Goal: Task Accomplishment & Management: Complete application form

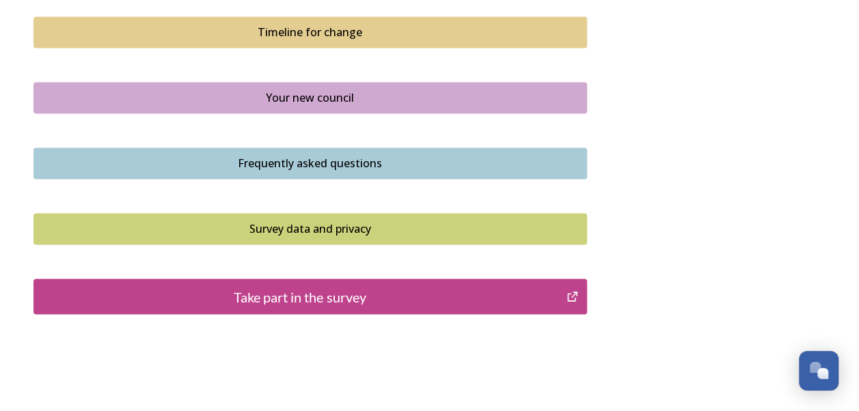
scroll to position [1055, 0]
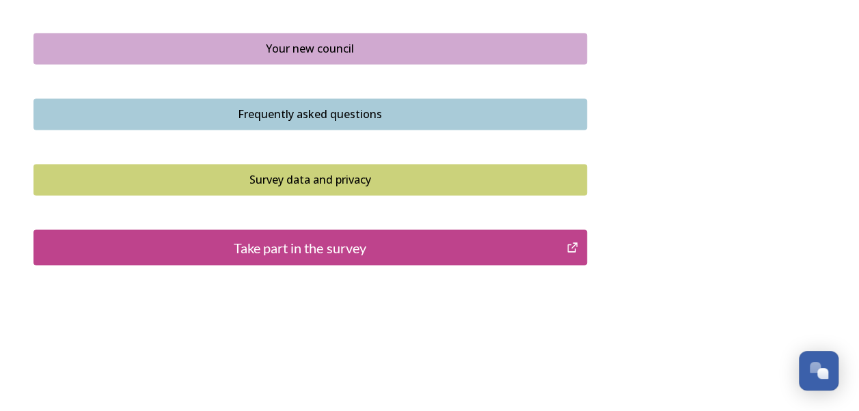
click at [282, 242] on div "Take part in the survey" at bounding box center [300, 247] width 518 height 20
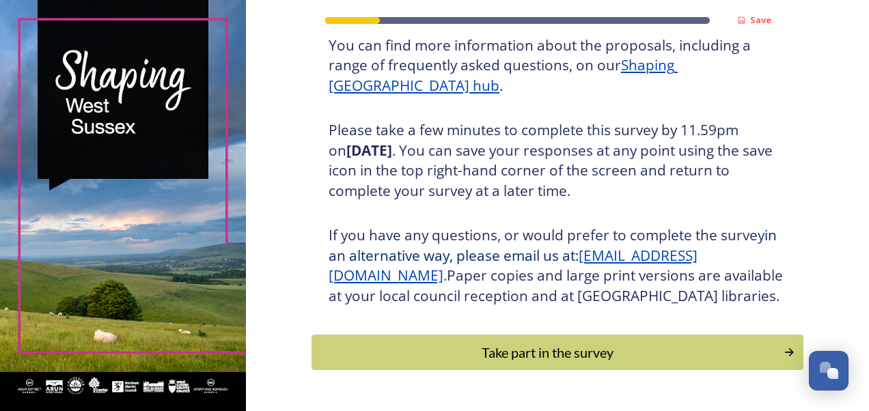
scroll to position [245, 0]
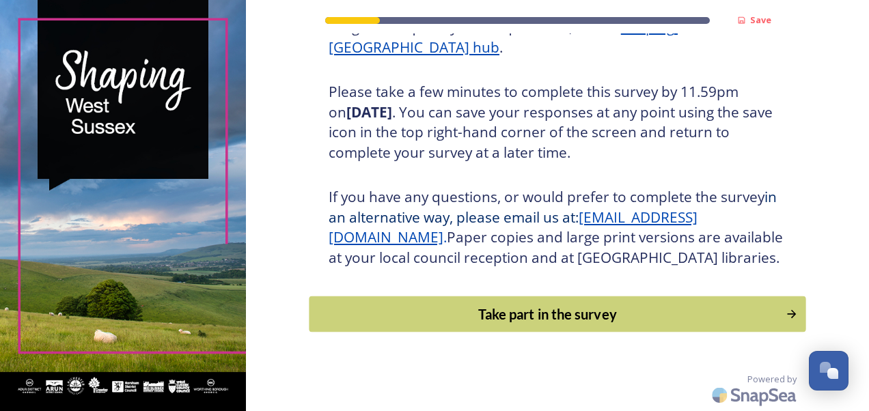
click at [527, 307] on div "Take part in the survey" at bounding box center [547, 314] width 462 height 20
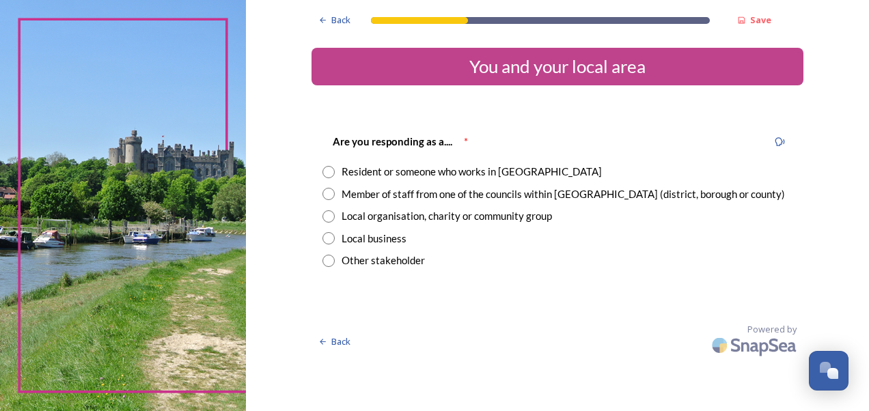
click at [330, 193] on input "radio" at bounding box center [328, 194] width 12 height 12
radio input "true"
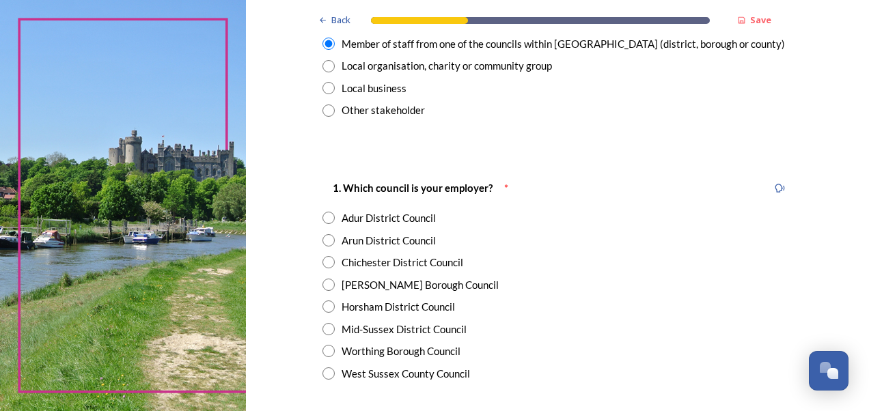
scroll to position [205, 0]
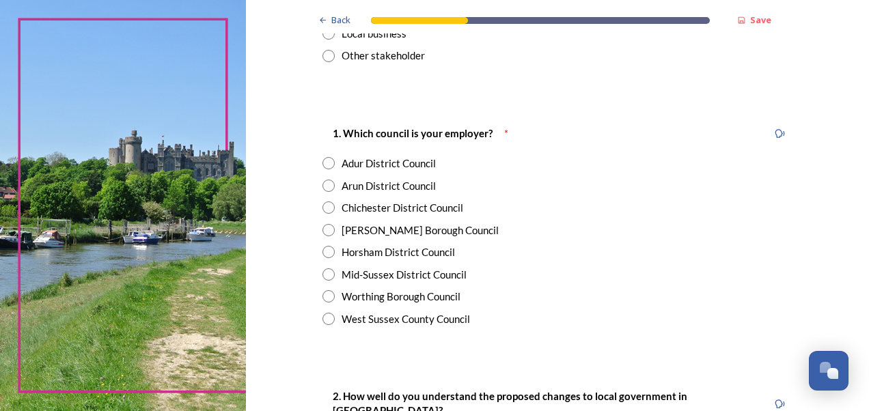
click at [314, 318] on div "1. Which council is your employer? * Adur District Council Arun District Counci…" at bounding box center [558, 225] width 492 height 229
click at [322, 321] on input "radio" at bounding box center [328, 319] width 12 height 12
radio input "true"
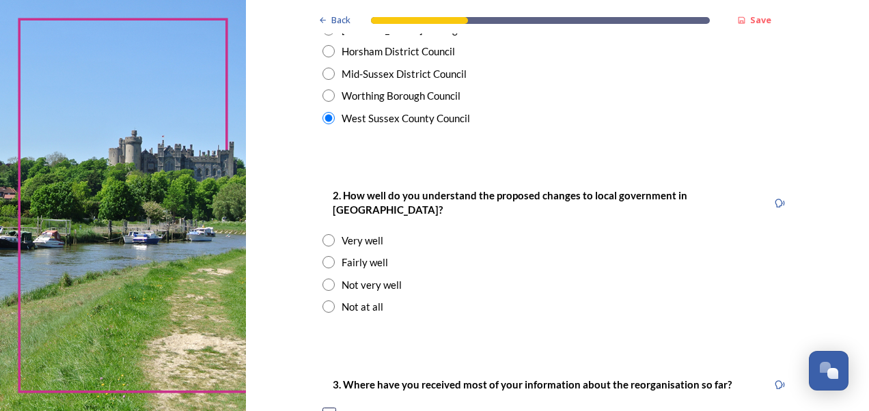
scroll to position [410, 0]
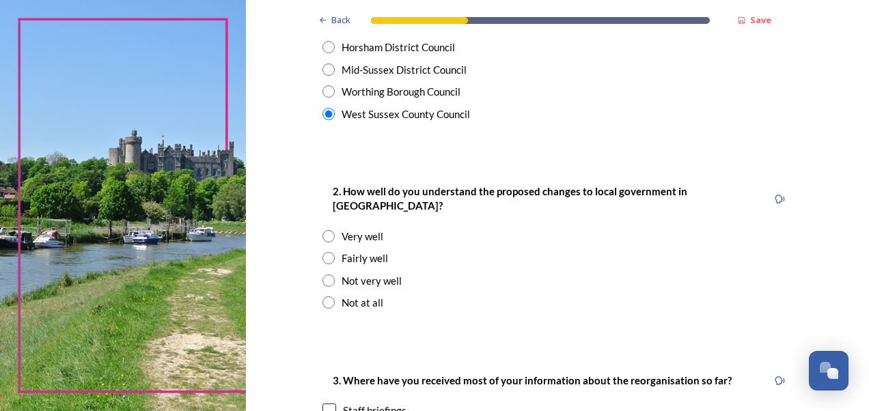
drag, startPoint x: 321, startPoint y: 242, endPoint x: 482, endPoint y: 234, distance: 161.4
click at [322, 252] on input "radio" at bounding box center [328, 258] width 12 height 12
radio input "true"
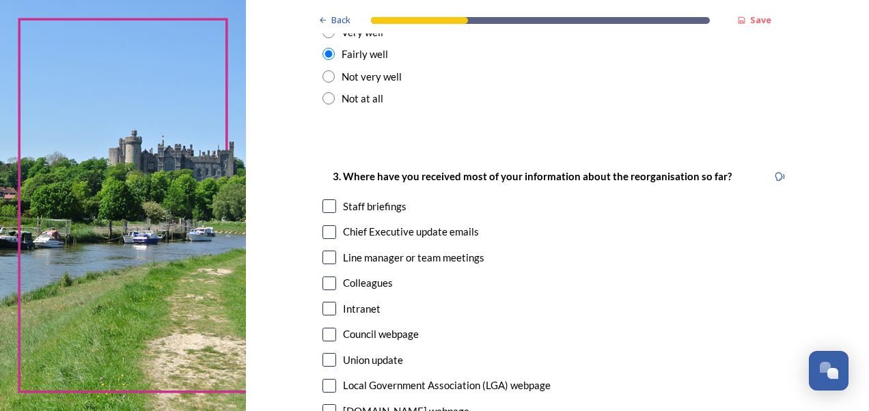
scroll to position [615, 0]
click at [322, 199] on input "checkbox" at bounding box center [329, 206] width 14 height 14
checkbox input "true"
click at [324, 225] on input "checkbox" at bounding box center [329, 232] width 14 height 14
checkbox input "true"
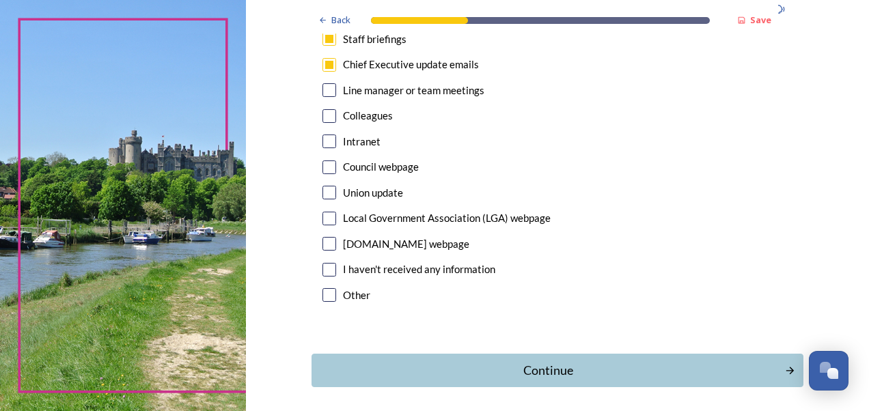
scroll to position [820, 0]
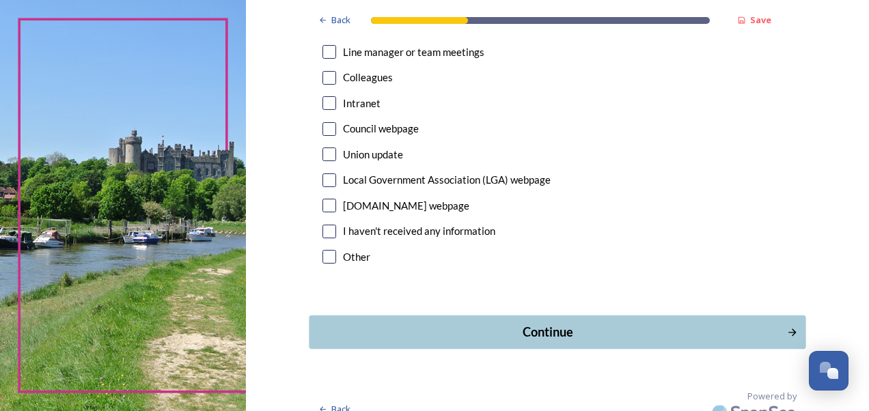
click at [545, 323] on div "Continue" at bounding box center [547, 332] width 462 height 18
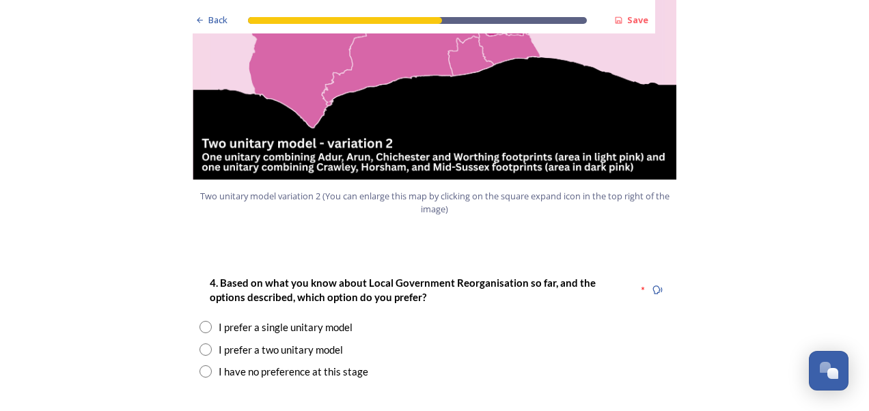
scroll to position [1640, 0]
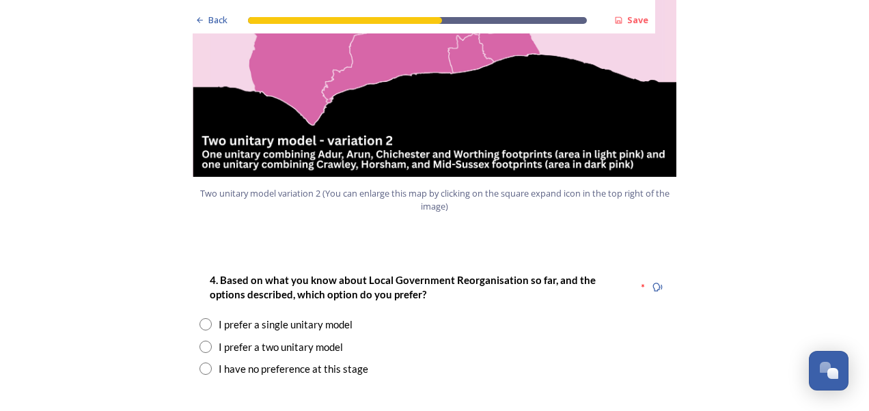
click at [199, 318] on input "radio" at bounding box center [205, 324] width 12 height 12
radio input "true"
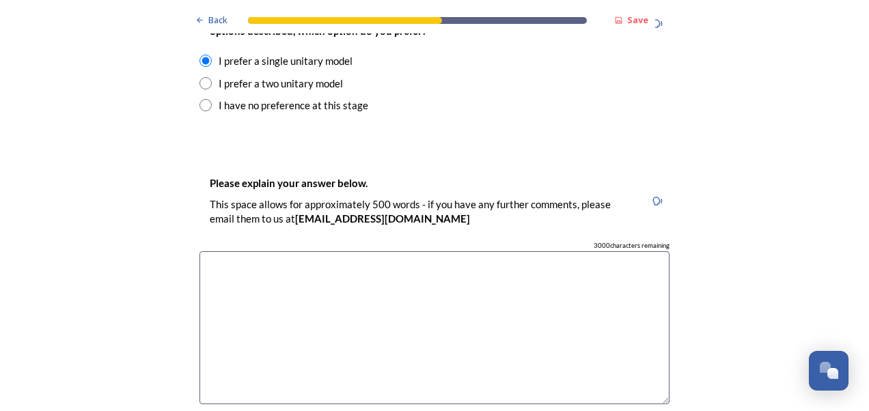
scroll to position [1913, 0]
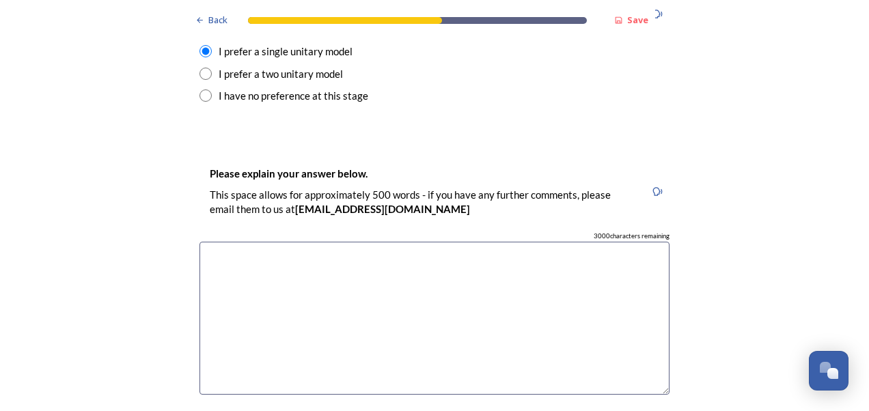
click at [253, 246] on textarea at bounding box center [434, 319] width 470 height 154
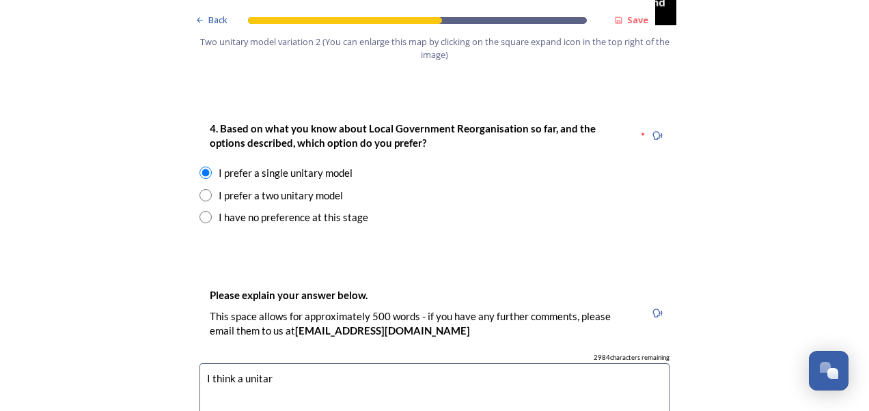
scroll to position [1981, 0]
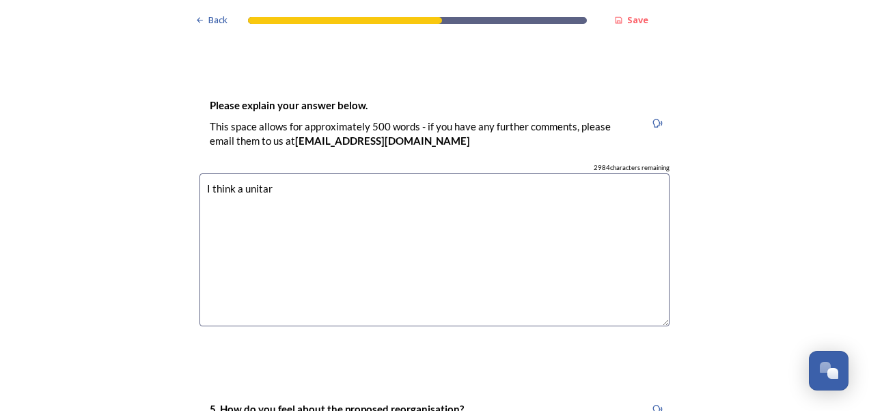
click at [239, 174] on textarea "I think a unitar" at bounding box center [434, 251] width 470 height 154
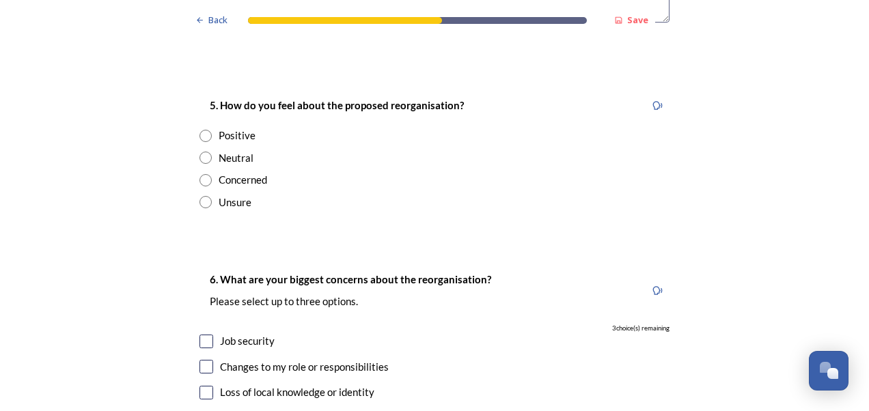
scroll to position [2254, 0]
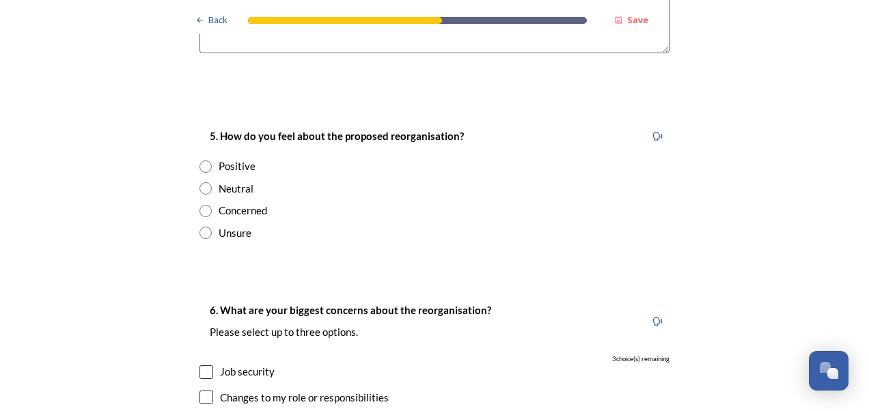
type textarea "I think a single unitary model would be better for residents of [GEOGRAPHIC_DAT…"
click at [210, 158] on div "Positive" at bounding box center [434, 166] width 470 height 16
radio input "true"
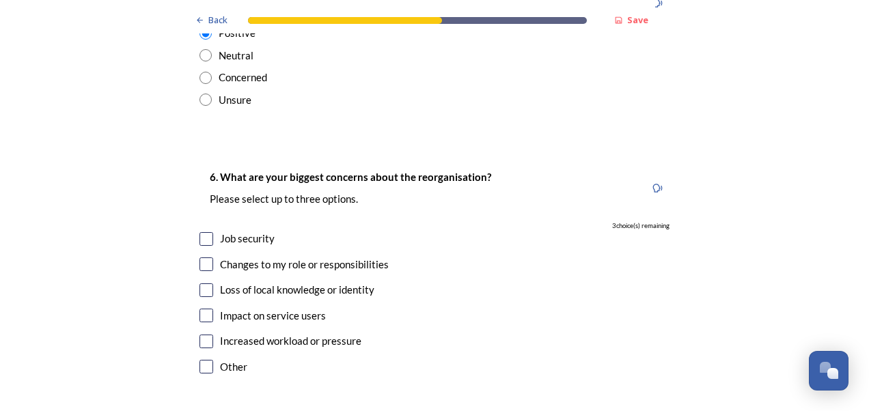
scroll to position [2391, 0]
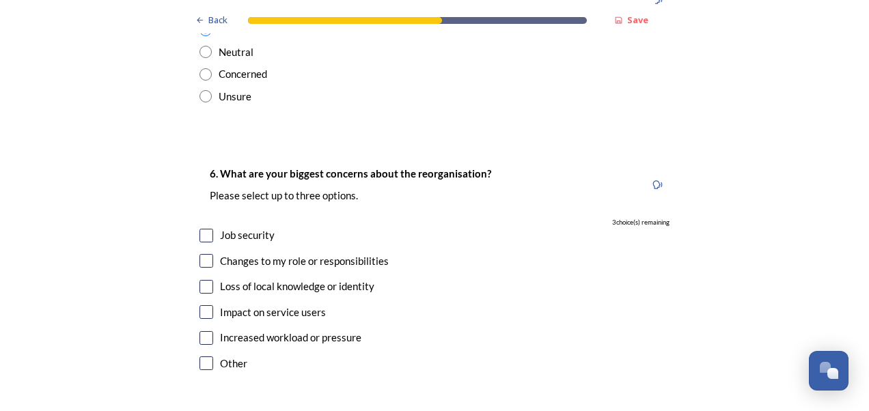
click at [199, 229] on input "checkbox" at bounding box center [206, 236] width 14 height 14
checkbox input "true"
click at [204, 305] on input "checkbox" at bounding box center [206, 312] width 14 height 14
checkbox input "true"
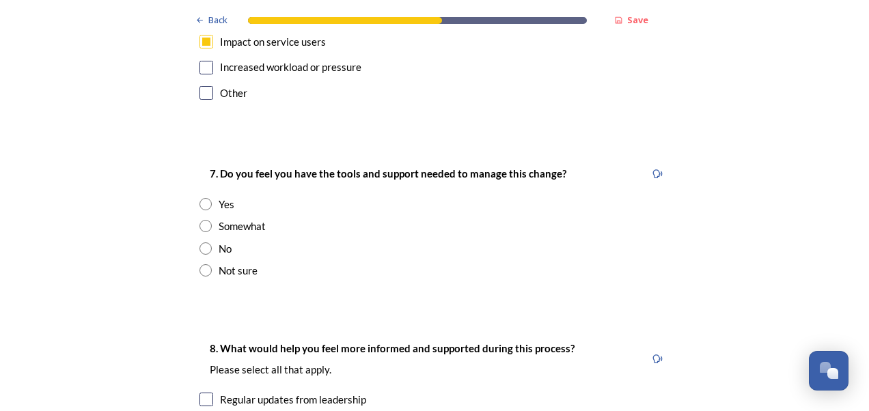
scroll to position [2664, 0]
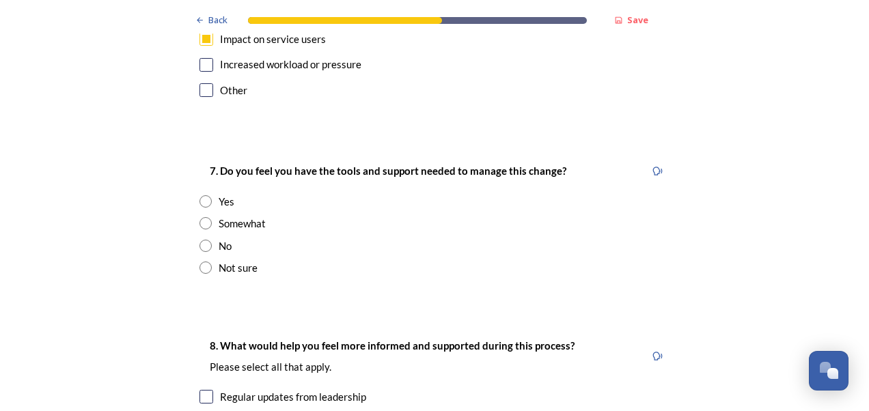
click at [202, 217] on input "radio" at bounding box center [205, 223] width 12 height 12
radio input "true"
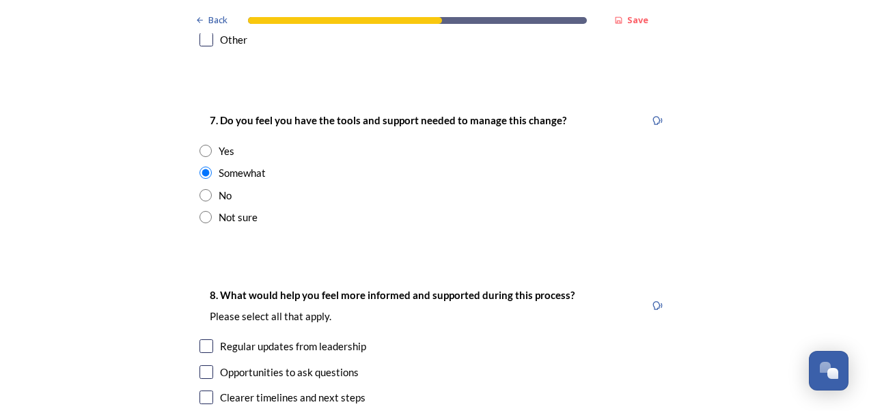
scroll to position [2801, 0]
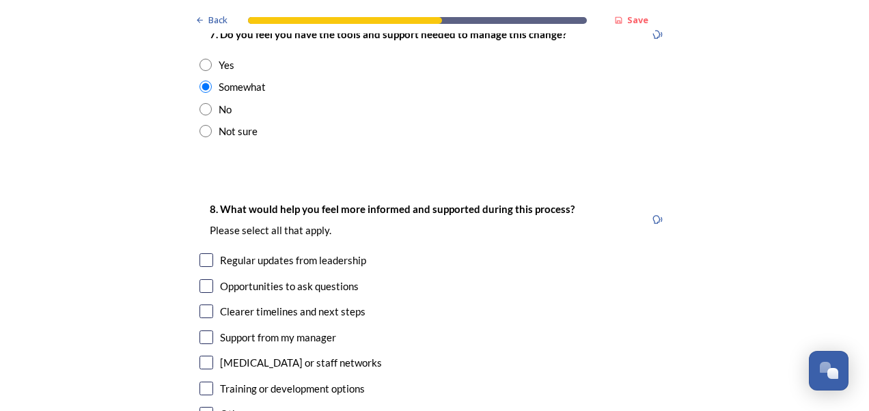
click at [202, 253] on input "checkbox" at bounding box center [206, 260] width 14 height 14
checkbox input "true"
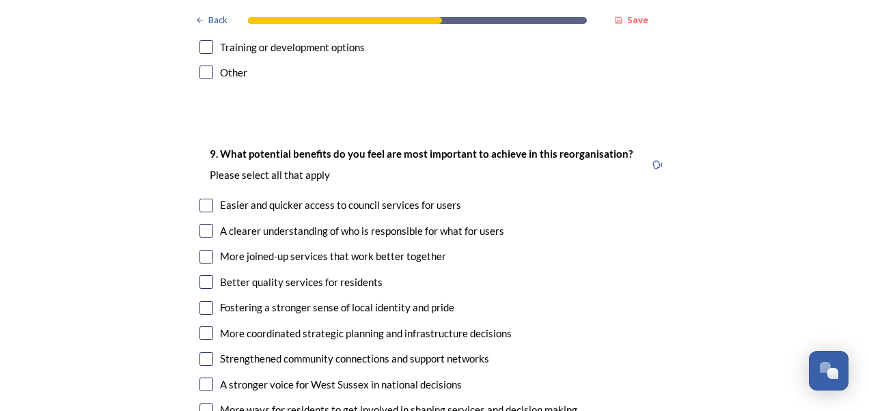
scroll to position [3211, 0]
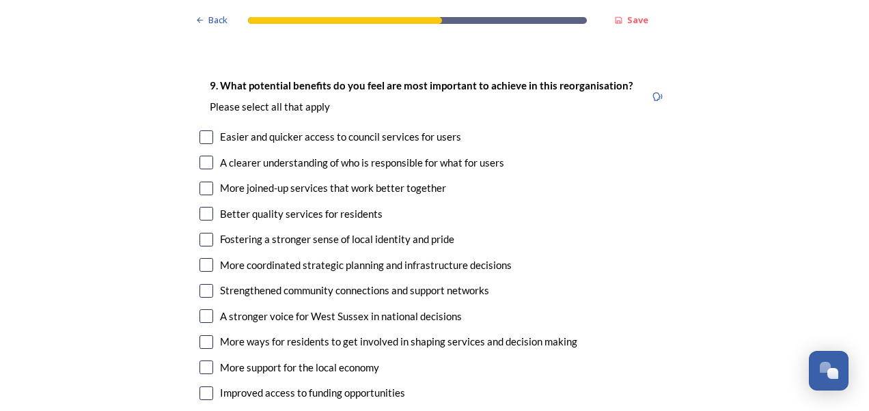
click at [202, 130] on input "checkbox" at bounding box center [206, 137] width 14 height 14
checkbox input "true"
click at [199, 156] on input "checkbox" at bounding box center [206, 163] width 14 height 14
checkbox input "true"
click at [199, 182] on input "checkbox" at bounding box center [206, 189] width 14 height 14
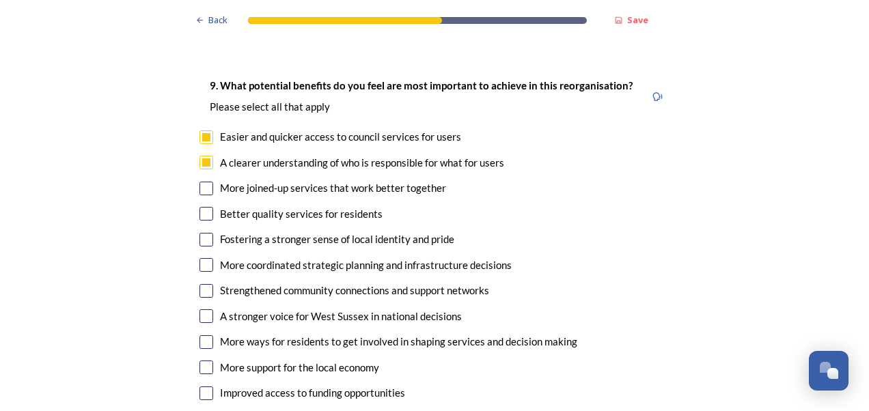
checkbox input "true"
click at [200, 207] on input "checkbox" at bounding box center [206, 214] width 14 height 14
checkbox input "true"
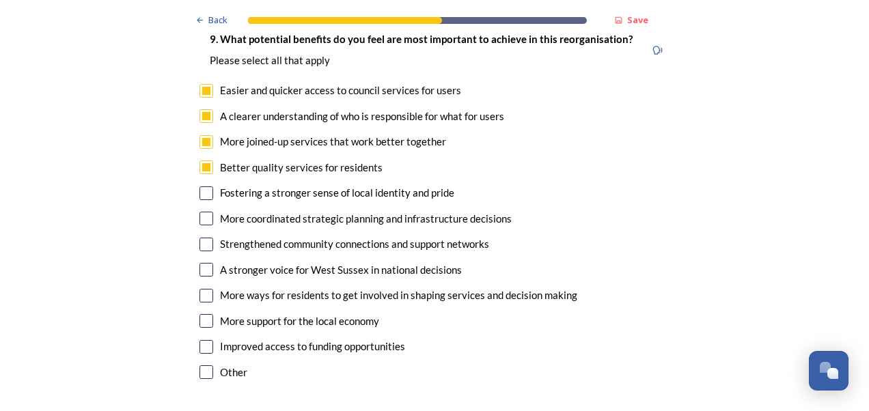
scroll to position [3279, 0]
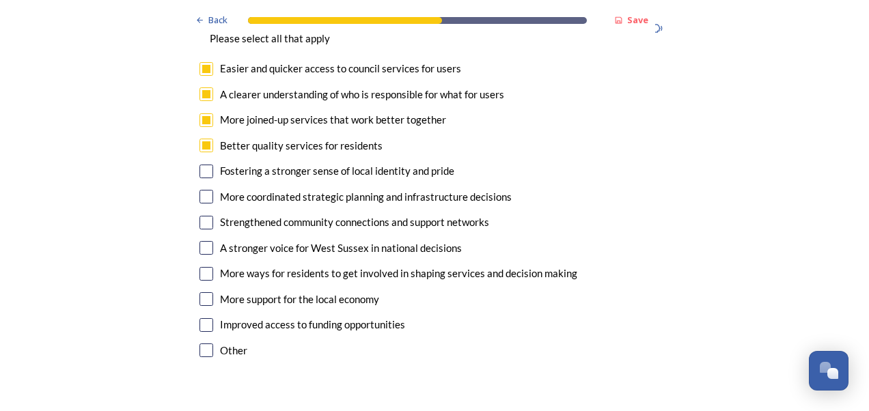
click at [199, 190] on input "checkbox" at bounding box center [206, 197] width 14 height 14
checkbox input "true"
click at [199, 241] on input "checkbox" at bounding box center [206, 248] width 14 height 14
checkbox input "true"
click at [199, 267] on input "checkbox" at bounding box center [206, 274] width 14 height 14
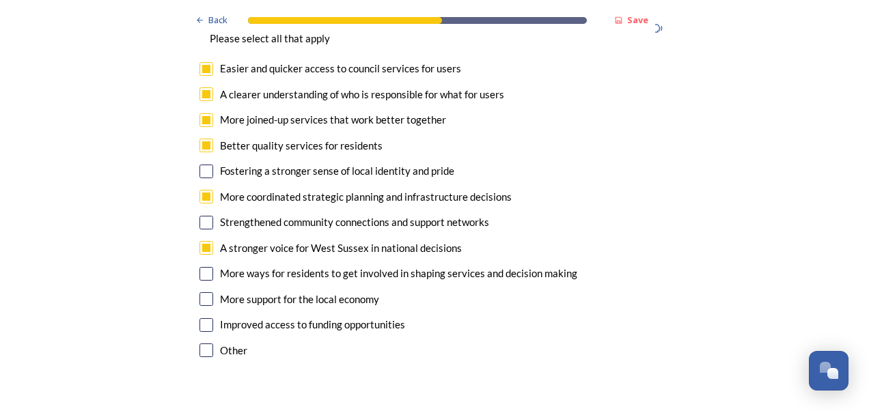
checkbox input "true"
click at [202, 318] on input "checkbox" at bounding box center [206, 325] width 14 height 14
checkbox input "true"
click at [202, 292] on input "checkbox" at bounding box center [206, 299] width 14 height 14
checkbox input "true"
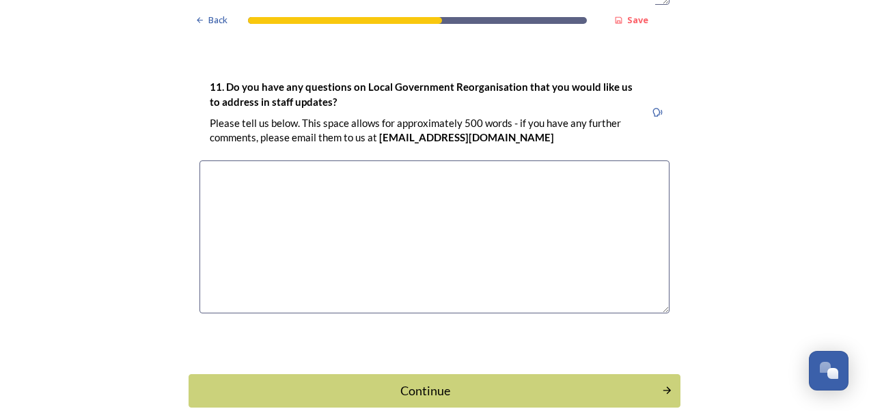
scroll to position [3991, 0]
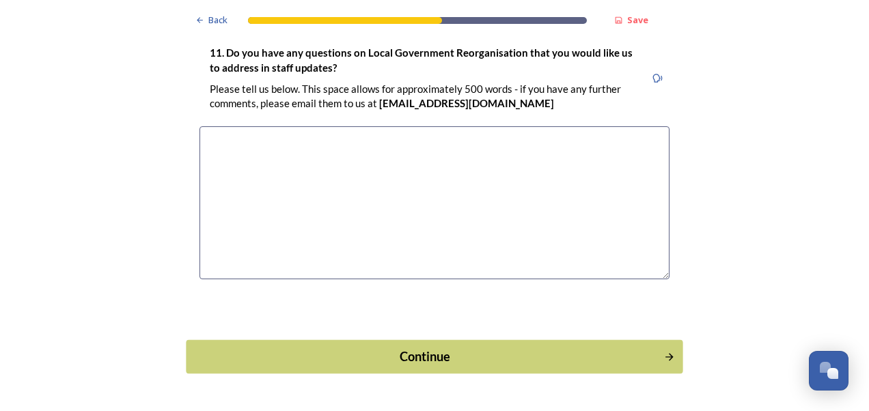
click at [412, 348] on div "Continue" at bounding box center [425, 357] width 462 height 18
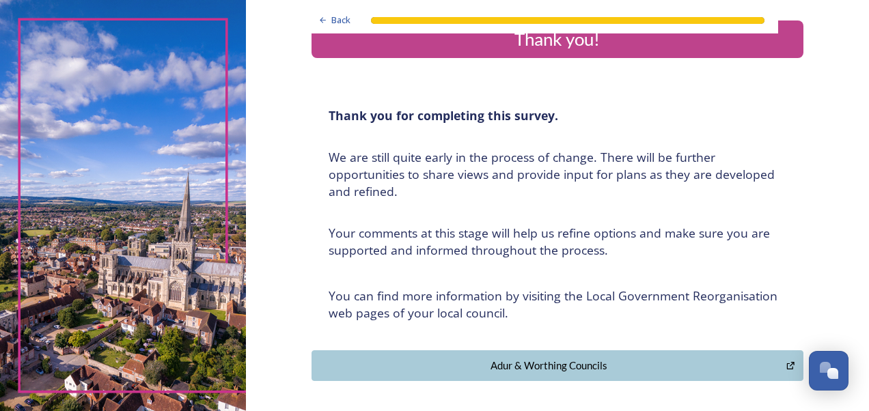
scroll to position [0, 0]
